Goal: Task Accomplishment & Management: Manage account settings

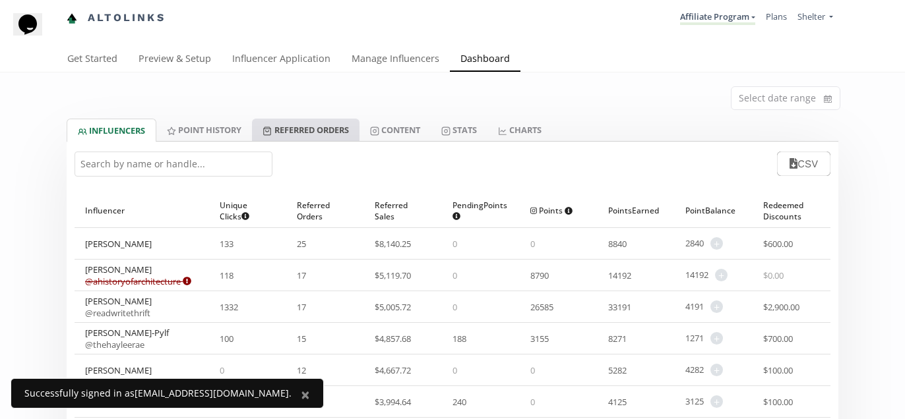
click at [328, 122] on link "Referred Orders" at bounding box center [305, 130] width 107 height 22
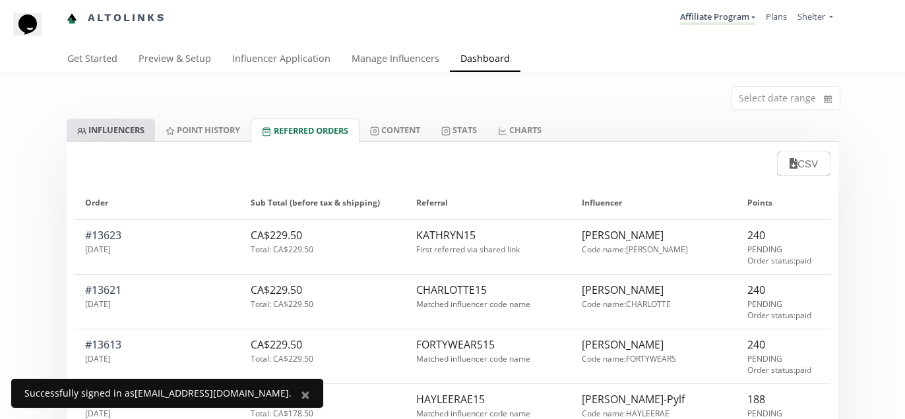
click at [131, 130] on link "INFLUENCERS" at bounding box center [111, 130] width 88 height 22
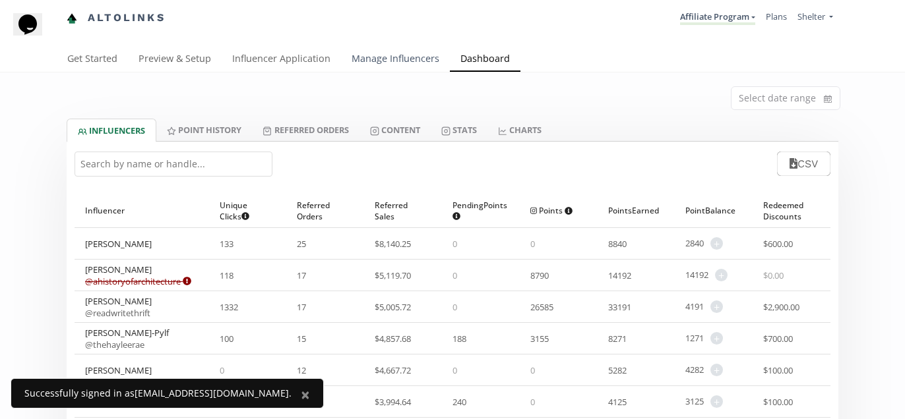
click at [389, 61] on link "Manage Influencers" at bounding box center [395, 60] width 109 height 26
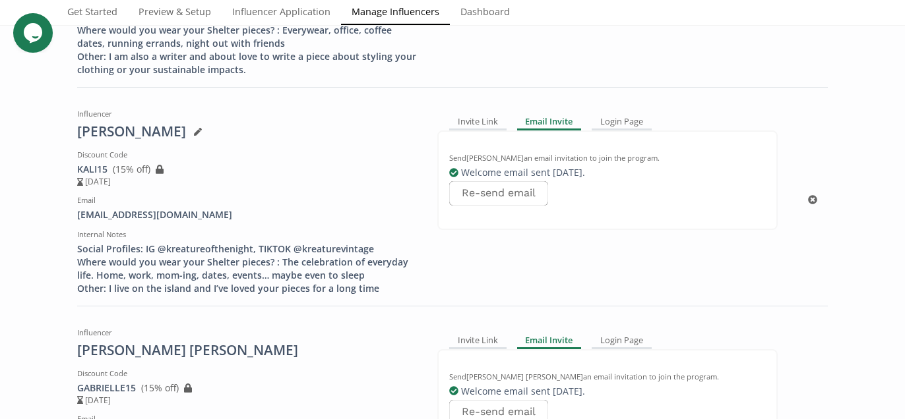
scroll to position [869, 0]
